Goal: Information Seeking & Learning: Understand process/instructions

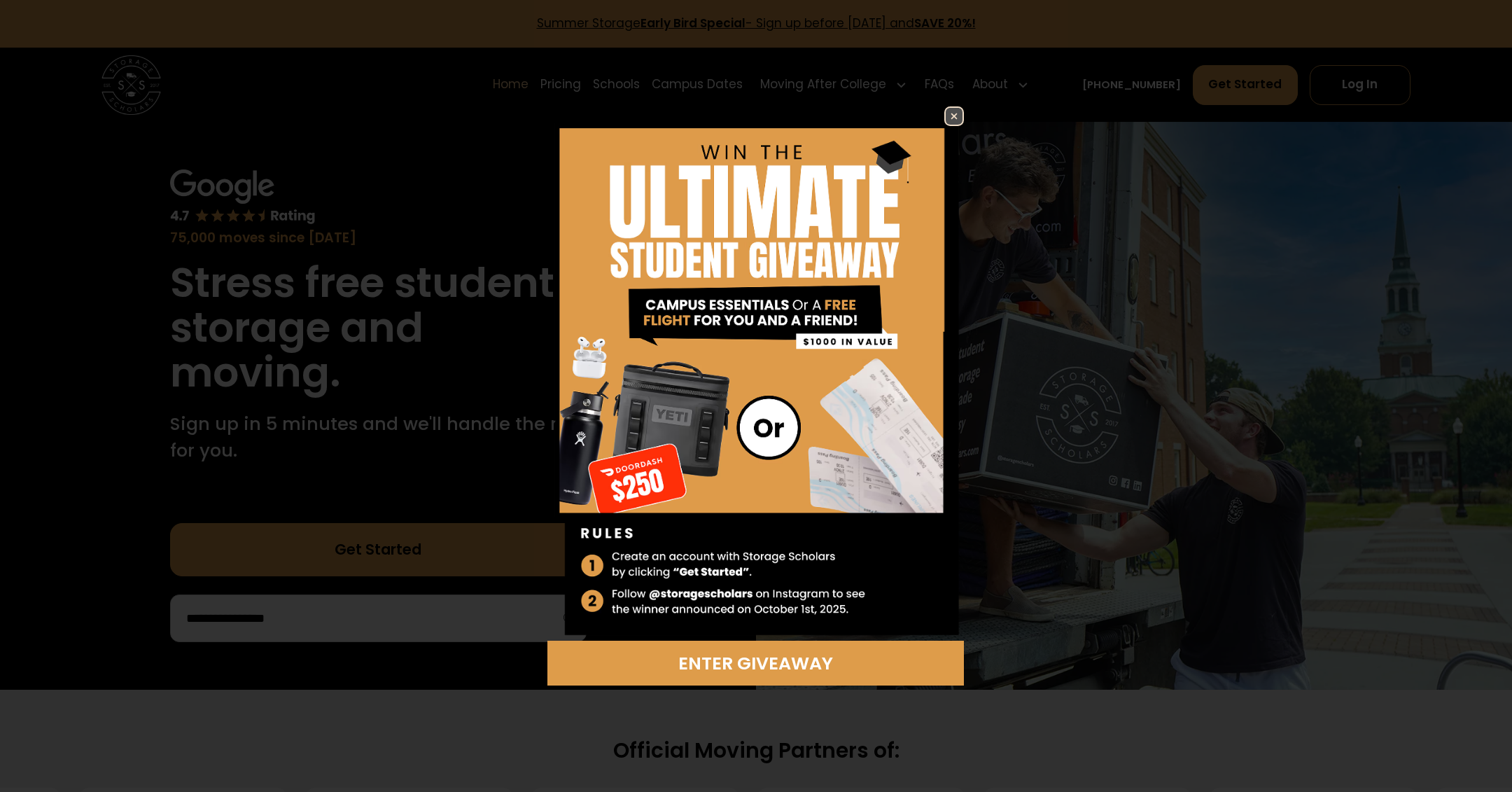
click at [952, 113] on img at bounding box center [954, 117] width 17 height 17
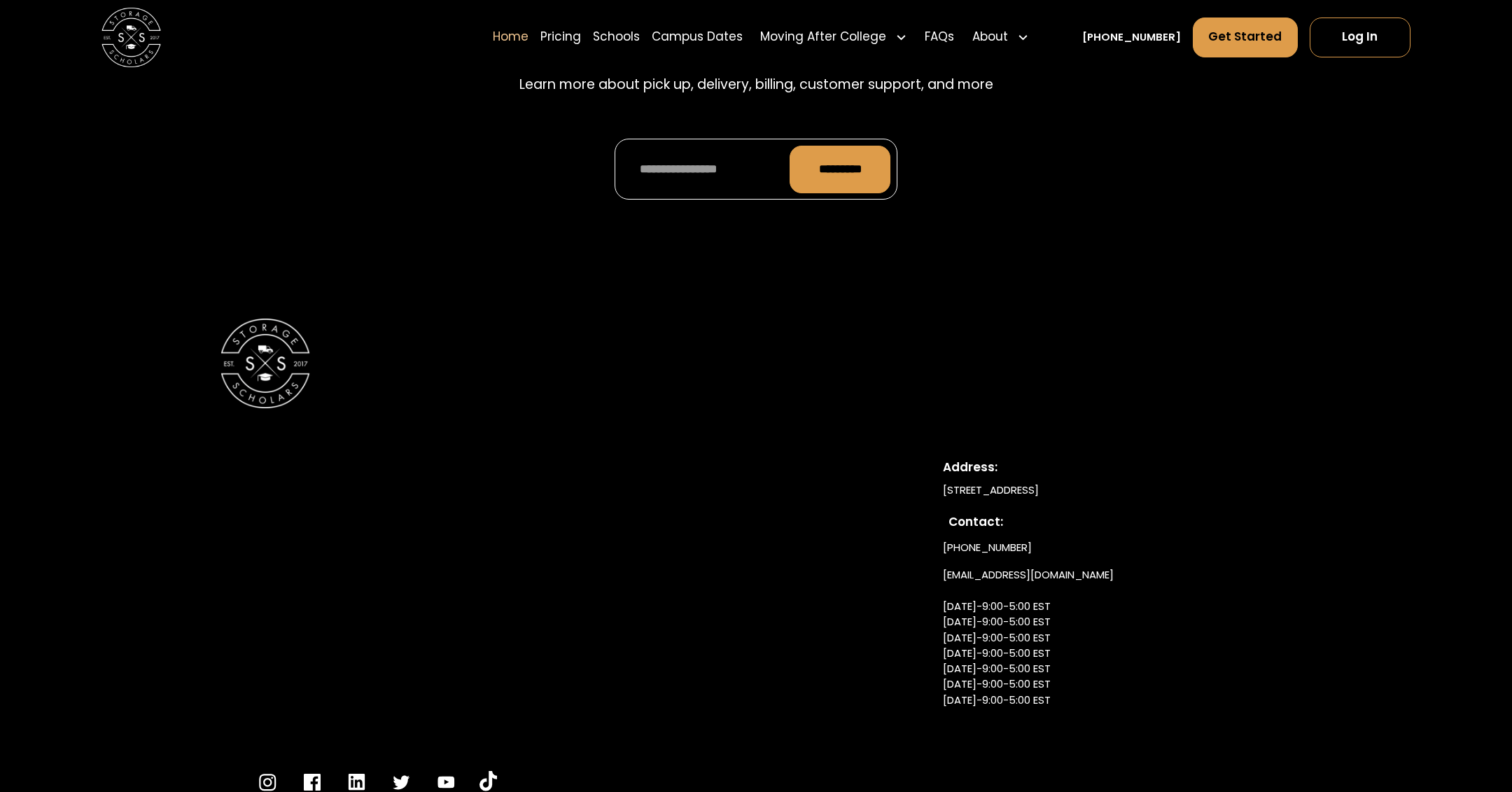
scroll to position [5032, 0]
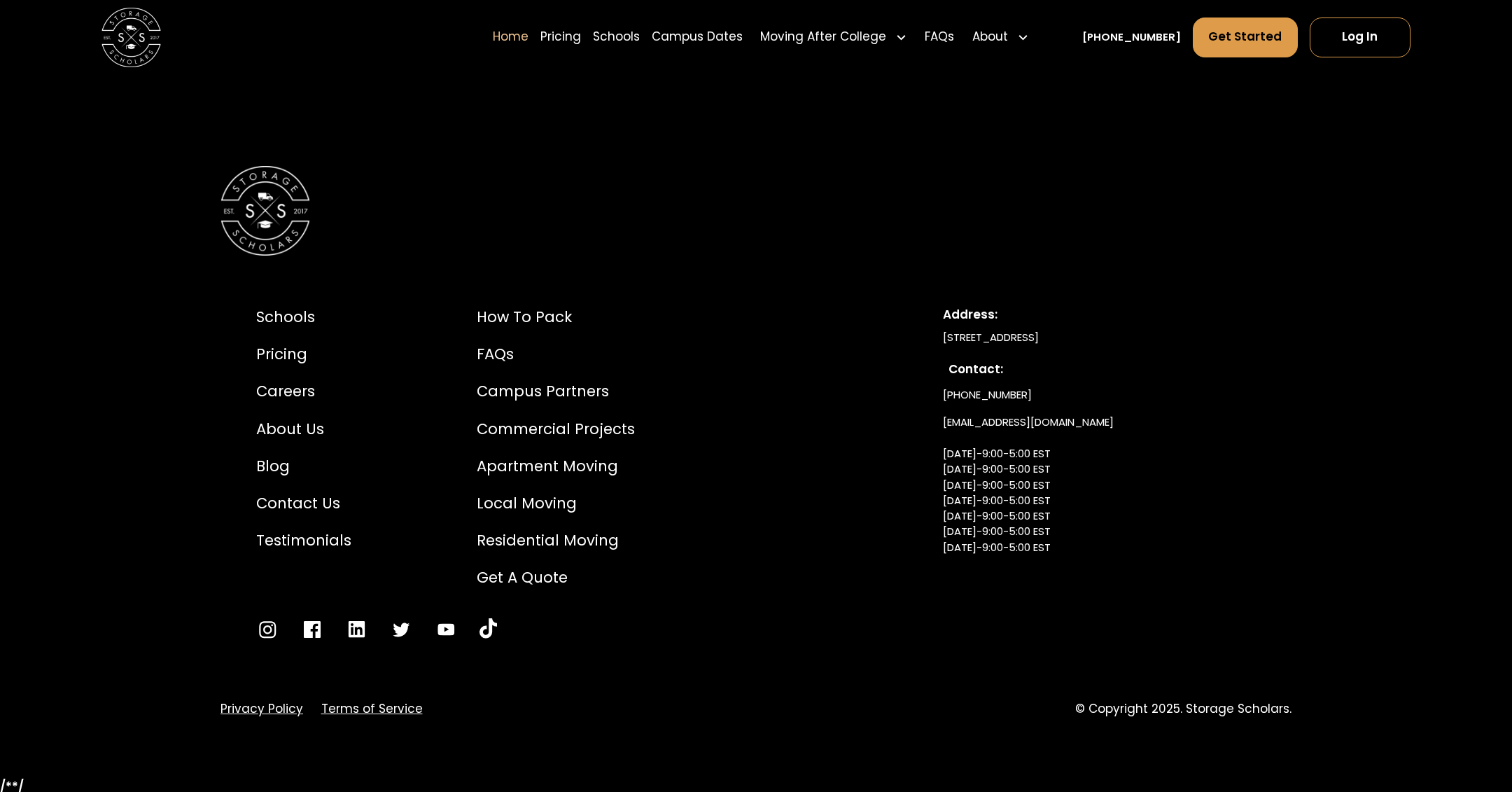
click at [350, 704] on link "Terms of Service" at bounding box center [372, 709] width 101 height 18
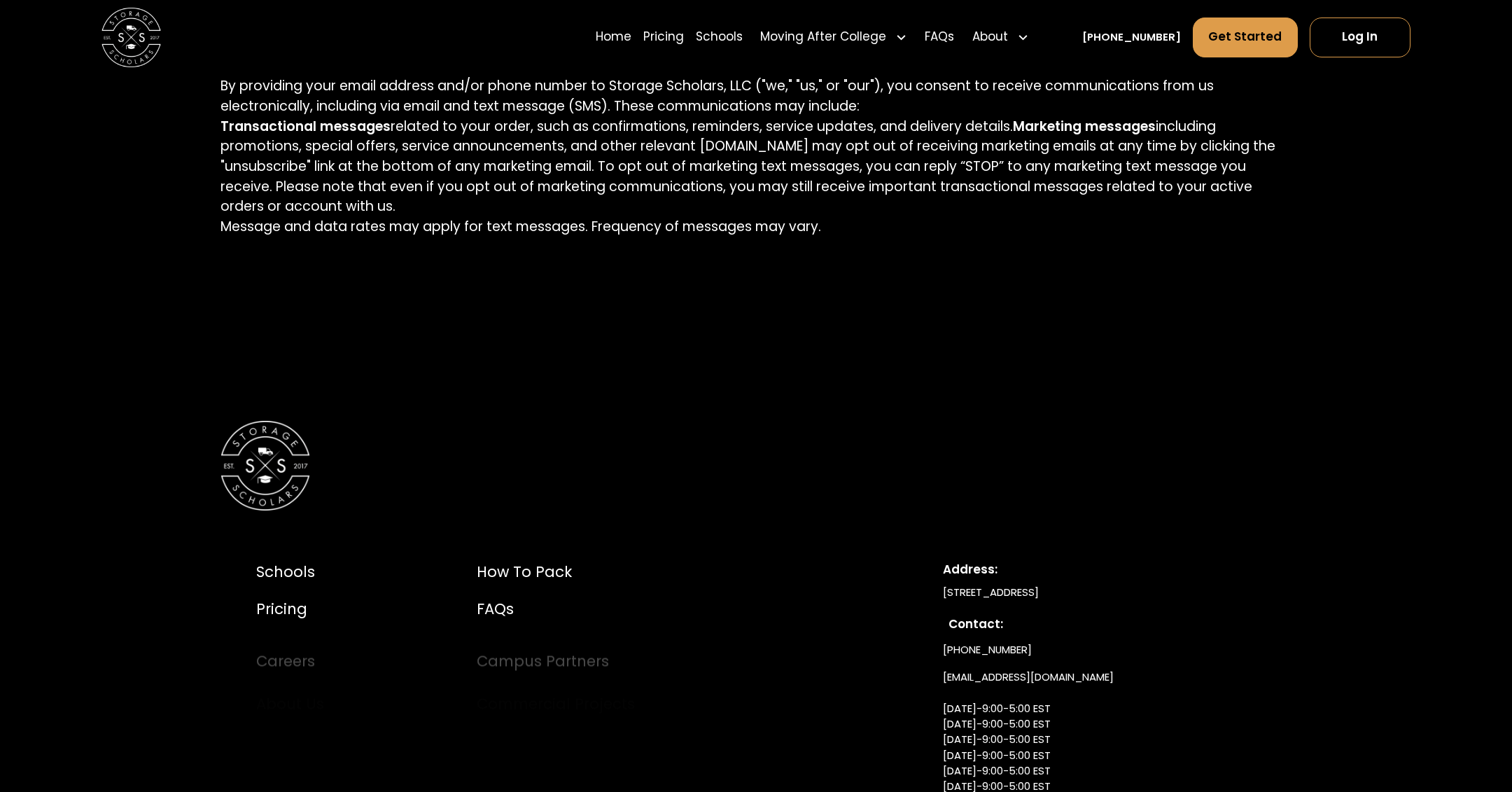
scroll to position [4992, 0]
